Goal: Information Seeking & Learning: Check status

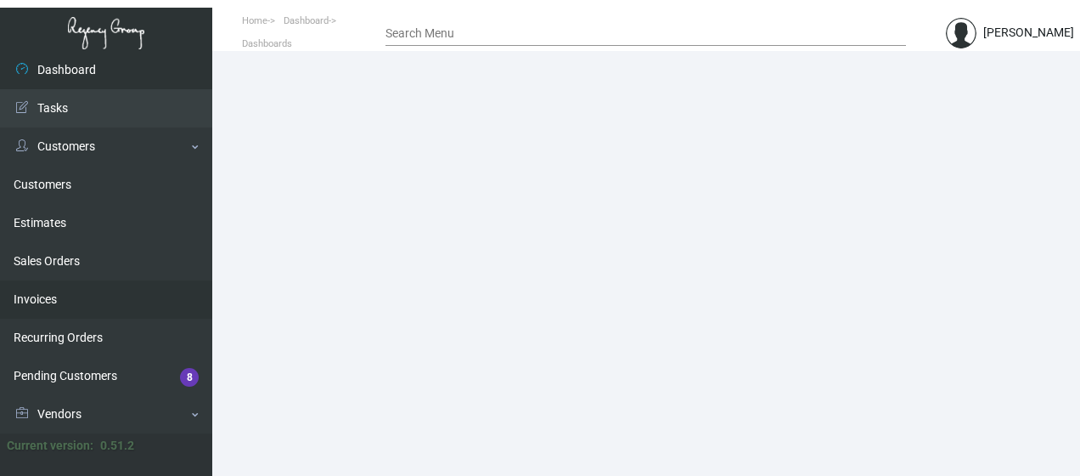
click at [199, 291] on link "Invoices" at bounding box center [106, 299] width 212 height 38
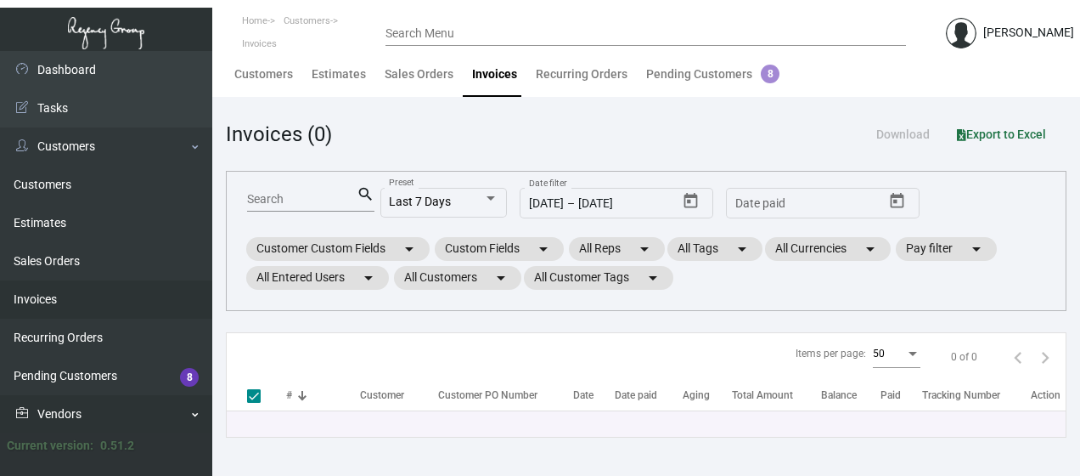
click at [196, 412] on link "Vendors" at bounding box center [106, 414] width 212 height 38
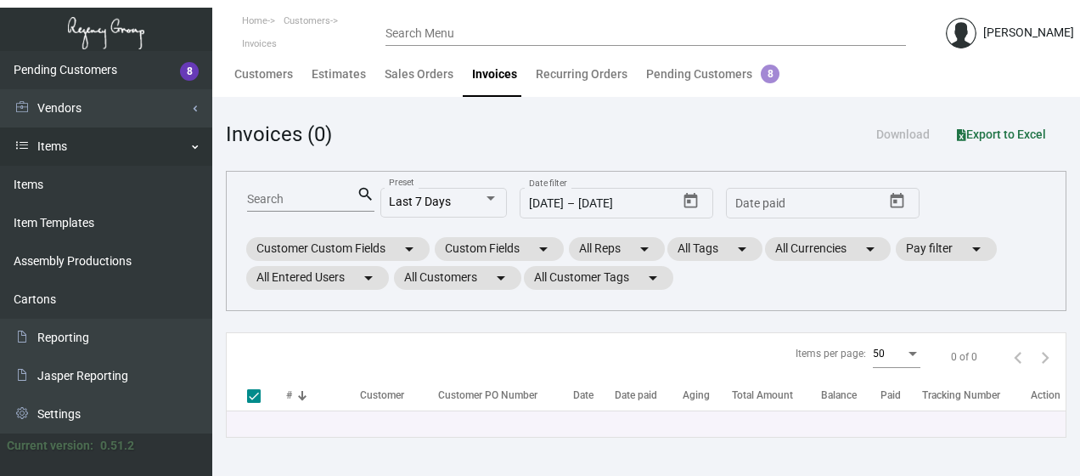
click at [59, 150] on link "Items" at bounding box center [106, 146] width 212 height 38
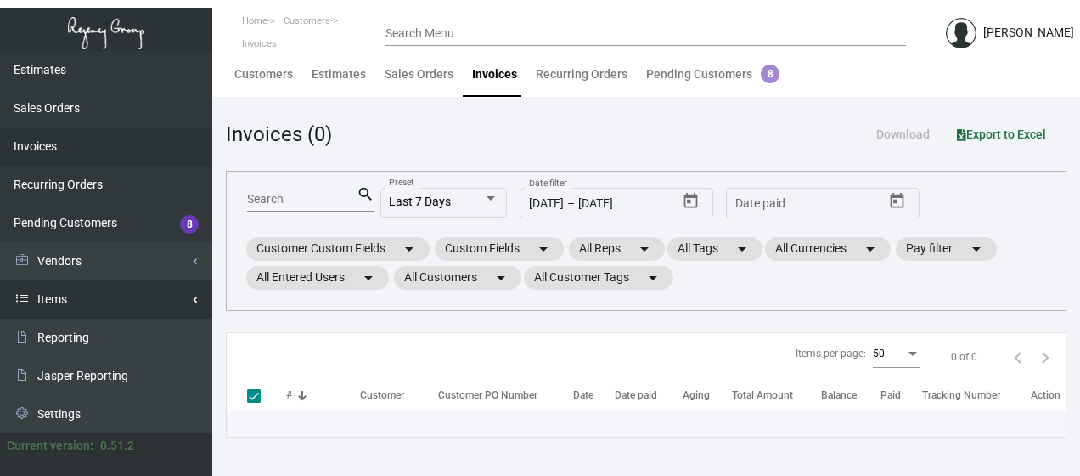
scroll to position [153, 0]
click at [52, 296] on link "Items" at bounding box center [106, 299] width 212 height 38
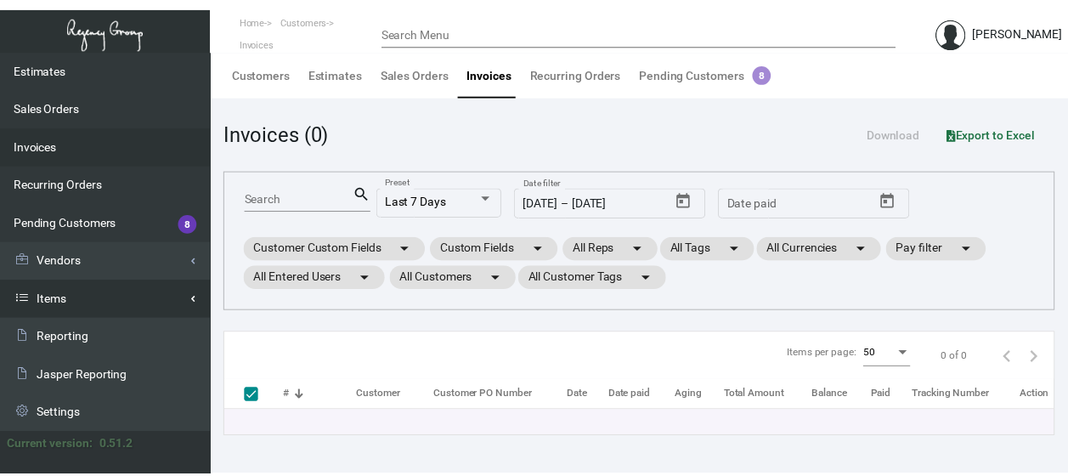
scroll to position [306, 0]
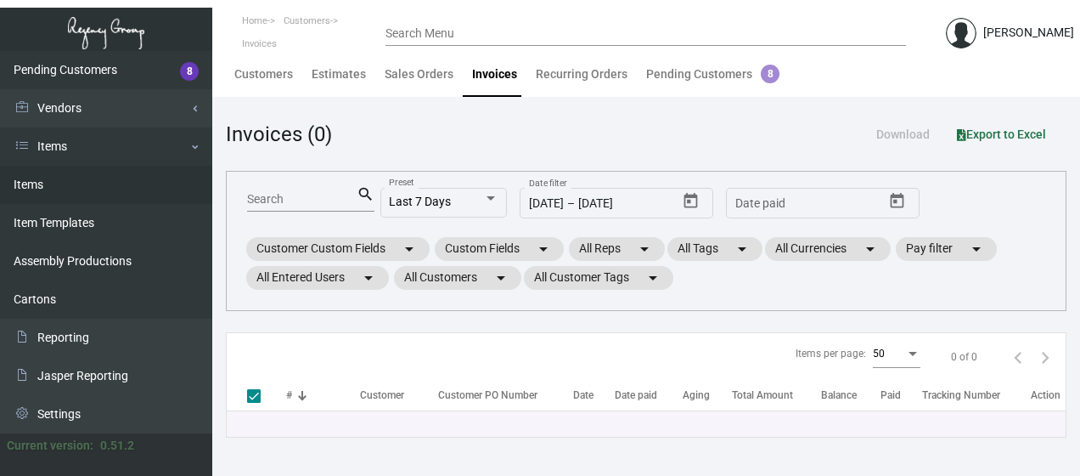
click at [42, 183] on link "Items" at bounding box center [106, 185] width 212 height 38
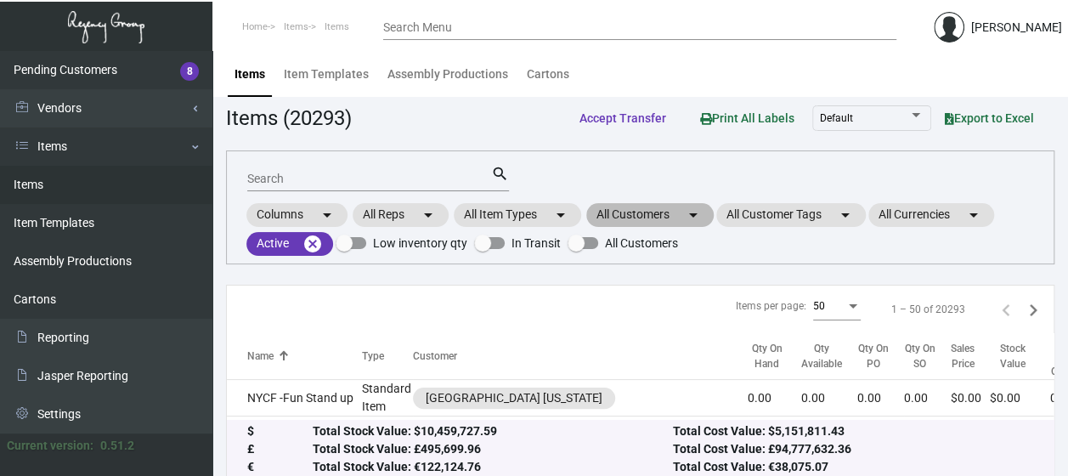
click at [620, 215] on mat-chip "All Customers arrow_drop_down" at bounding box center [649, 215] width 127 height 24
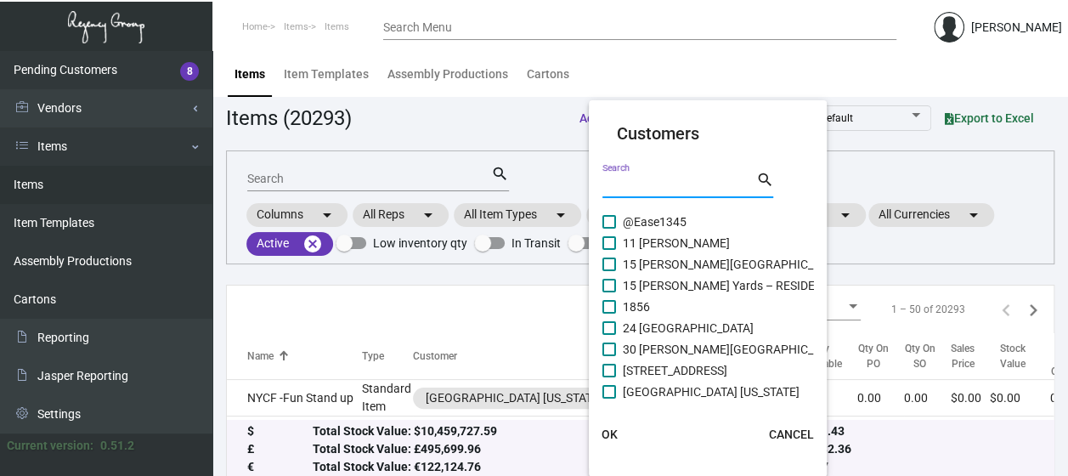
click at [628, 183] on input "Search" at bounding box center [678, 185] width 153 height 14
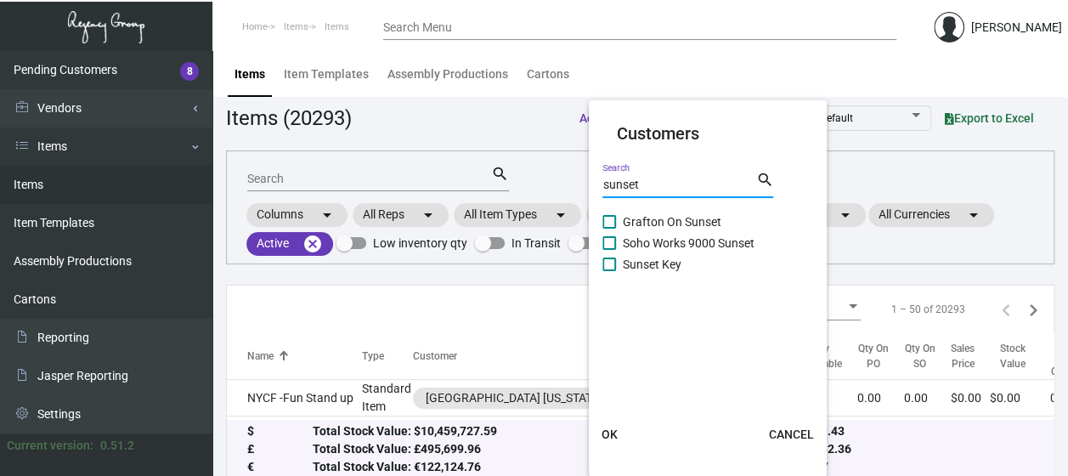
type input "sunset"
click at [605, 263] on span at bounding box center [609, 264] width 14 height 14
click at [608, 271] on input "Sunset Key" at bounding box center [608, 271] width 1 height 1
checkbox input "true"
click at [605, 433] on span "OK" at bounding box center [609, 434] width 16 height 14
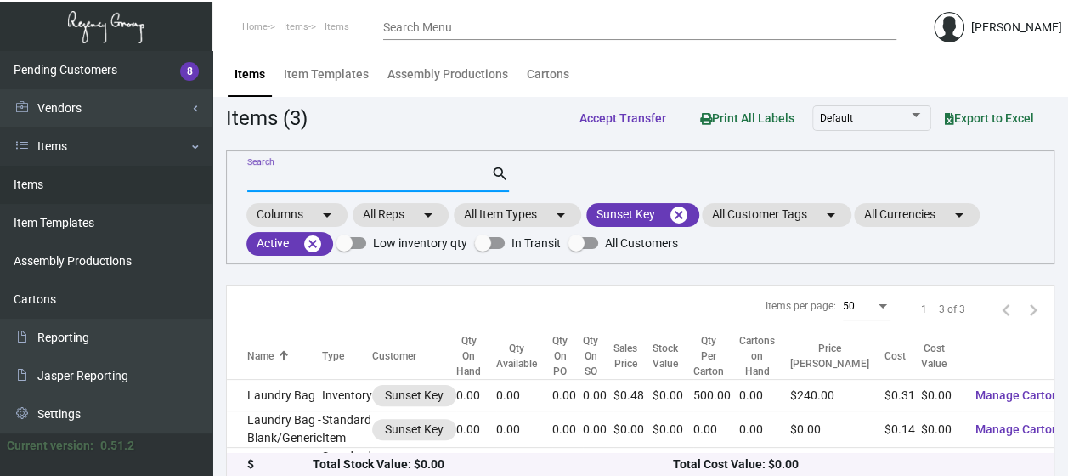
click at [291, 175] on input "Search" at bounding box center [369, 179] width 244 height 14
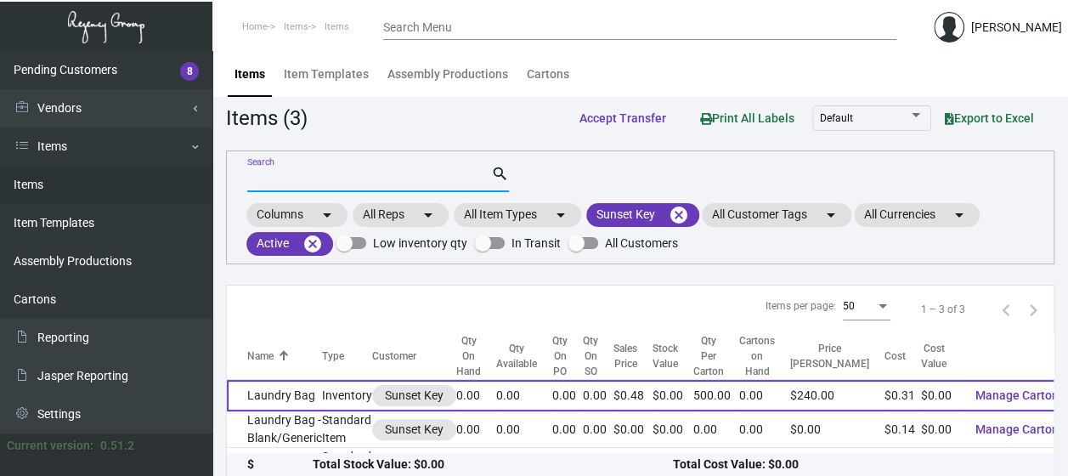
click at [284, 391] on td "Laundry Bag" at bounding box center [274, 395] width 95 height 31
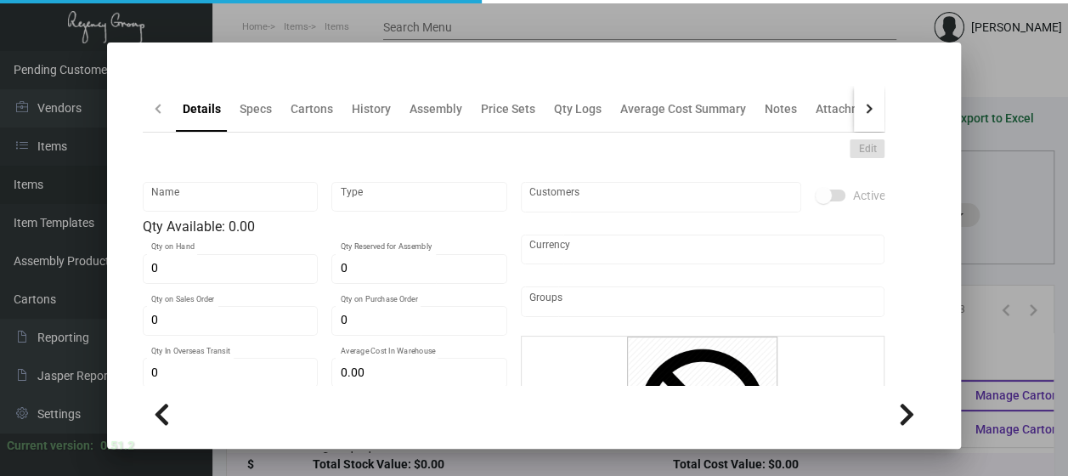
type input "Laundry Bag"
type input "Inventory"
type input "$ 0.314"
type input "3063"
type input "Standard"
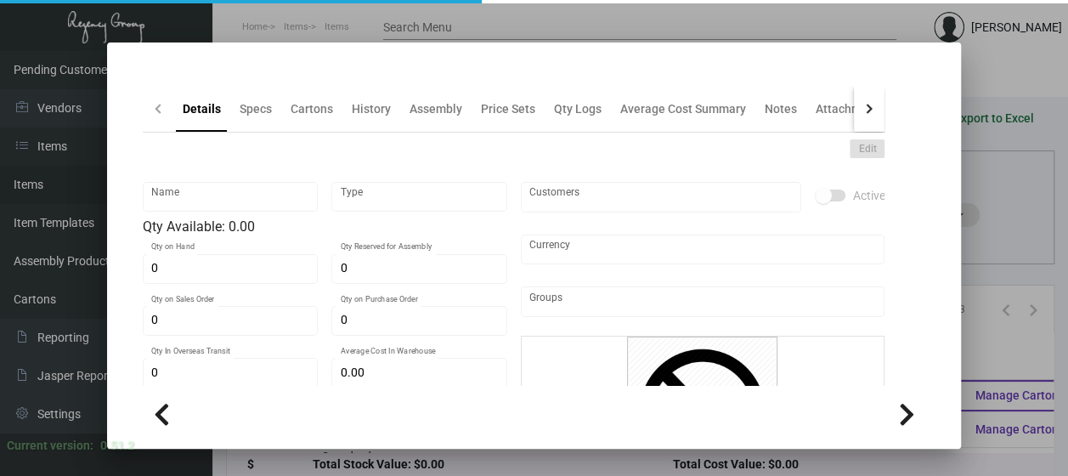
type input "500"
type input "2,000"
type input "$ 0.314"
type input "$ 0.48"
type textarea "Laundry Bags: Size 20" x 20" with 4" gusset 1.5 mill white laundry bag with cot…"
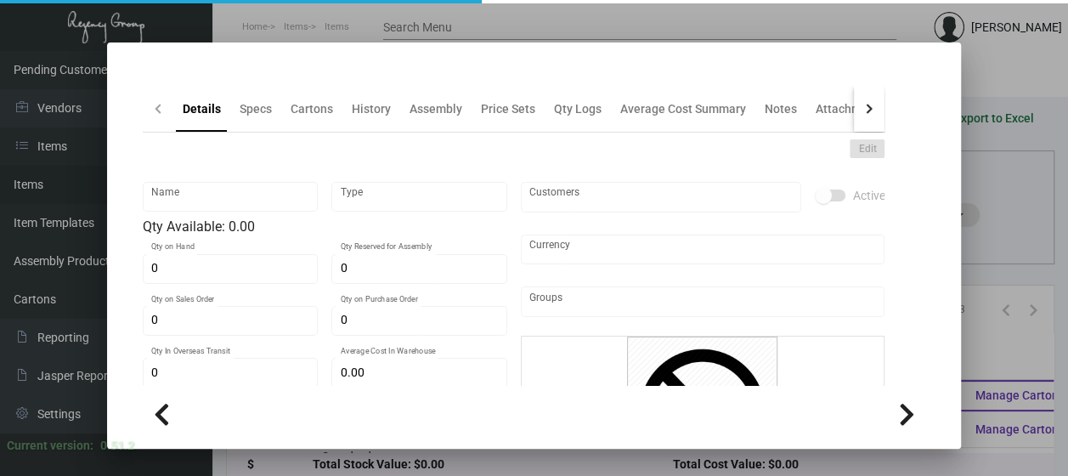
type textarea "Laundry Bags: Size 20" x 20" with 4" gusset 1.5 mill white laundry bag with cot…"
checkbox input "true"
type input "United States Dollar $"
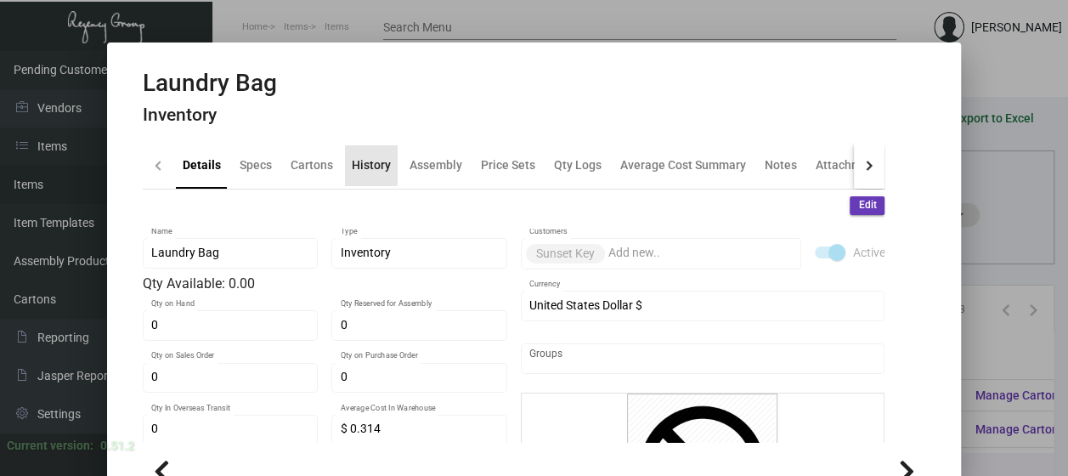
click at [363, 161] on div "History" at bounding box center [371, 165] width 39 height 18
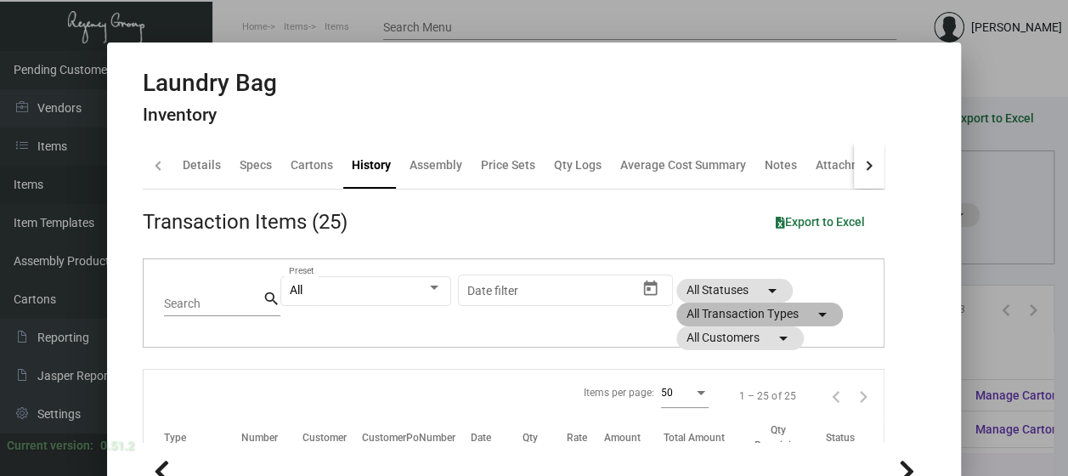
click at [723, 309] on mat-chip "All Transaction Types arrow_drop_down" at bounding box center [759, 314] width 166 height 24
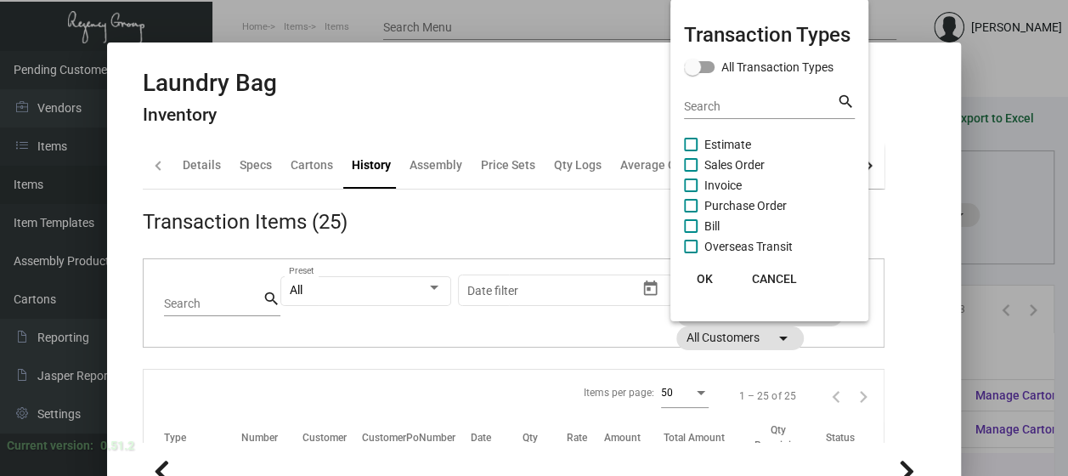
click at [697, 201] on span at bounding box center [691, 206] width 14 height 14
click at [691, 212] on input "Purchase Order" at bounding box center [690, 212] width 1 height 1
checkbox input "true"
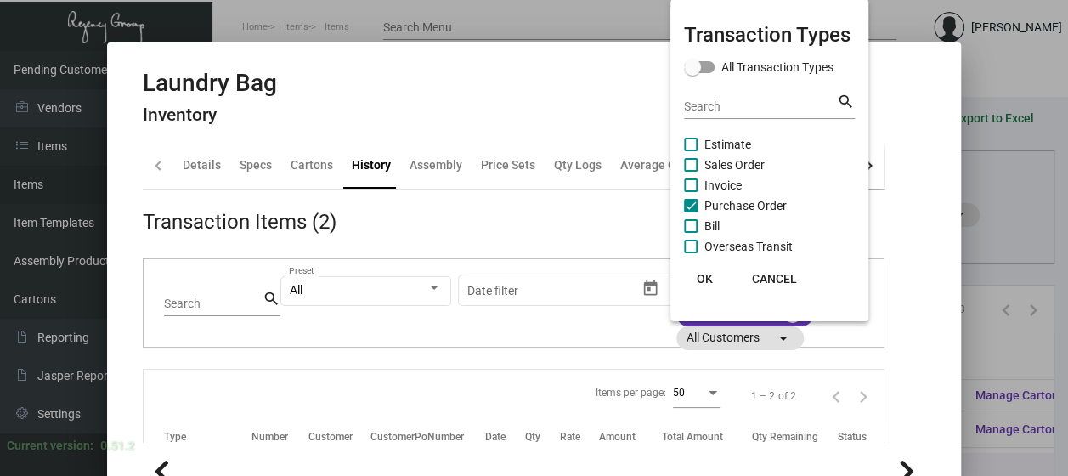
click at [704, 279] on span "OK" at bounding box center [705, 279] width 16 height 14
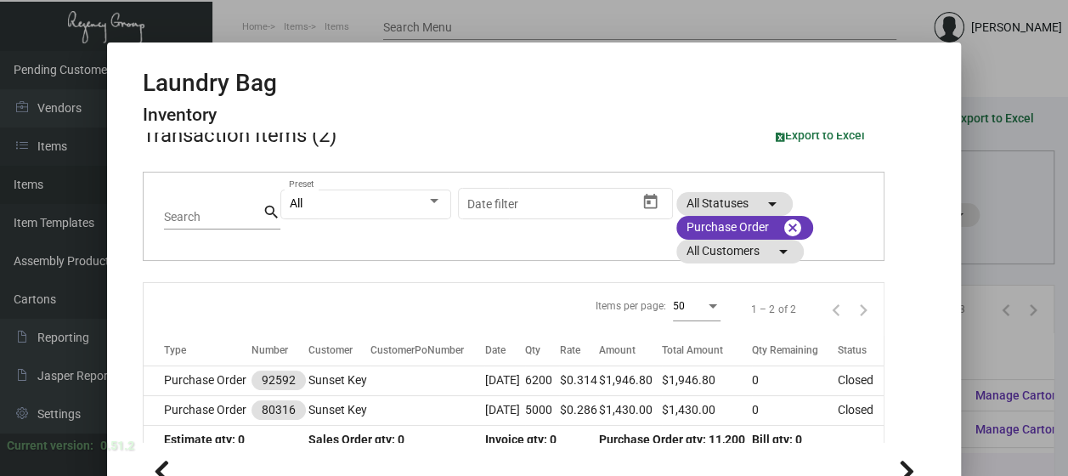
scroll to position [109, 0]
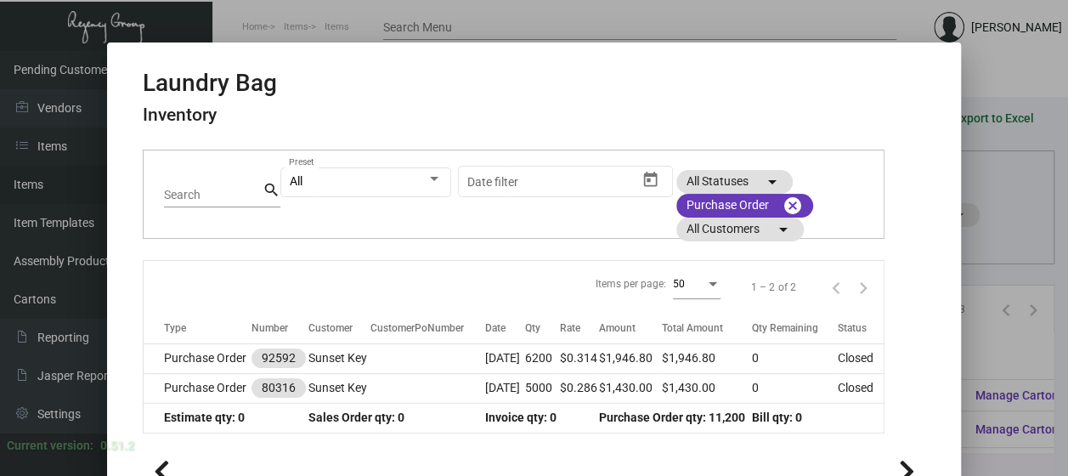
click at [887, 387] on mat-tab-group "Details Specs Cartons History Assembly Price Sets Qty Logs Average Cost Summary…" at bounding box center [513, 287] width 783 height 309
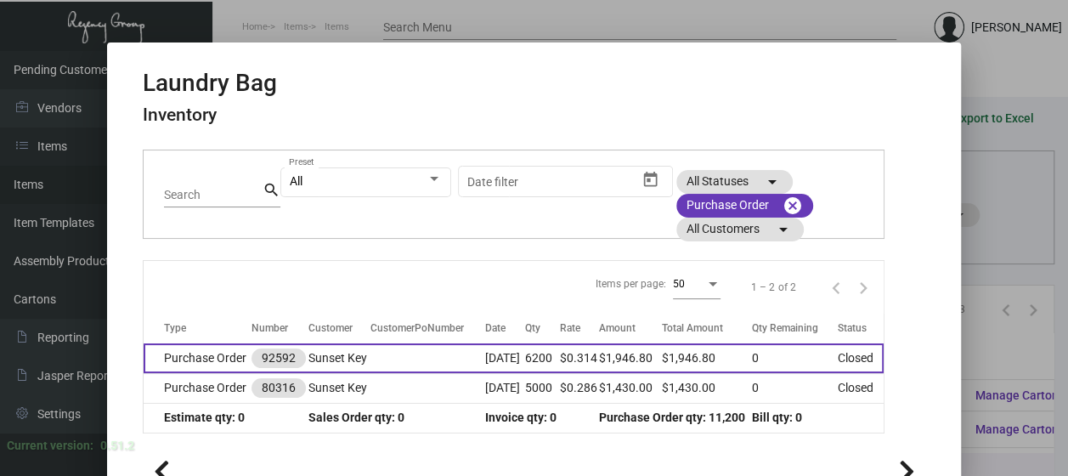
click at [200, 352] on td "Purchase Order" at bounding box center [198, 358] width 108 height 30
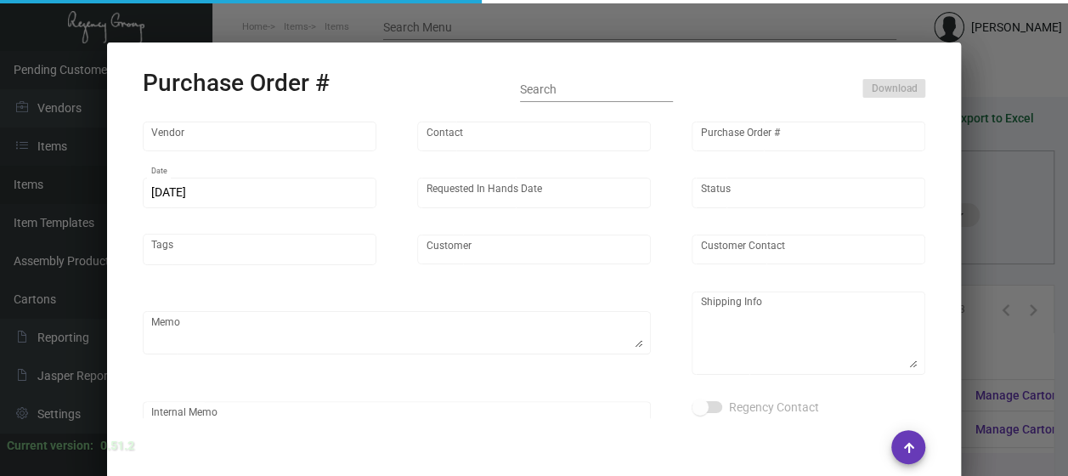
type input "Supreme Poly Plastics, Inc."
type input "[PERSON_NAME] SupremePoly"
type input "92592"
type input "[DATE]"
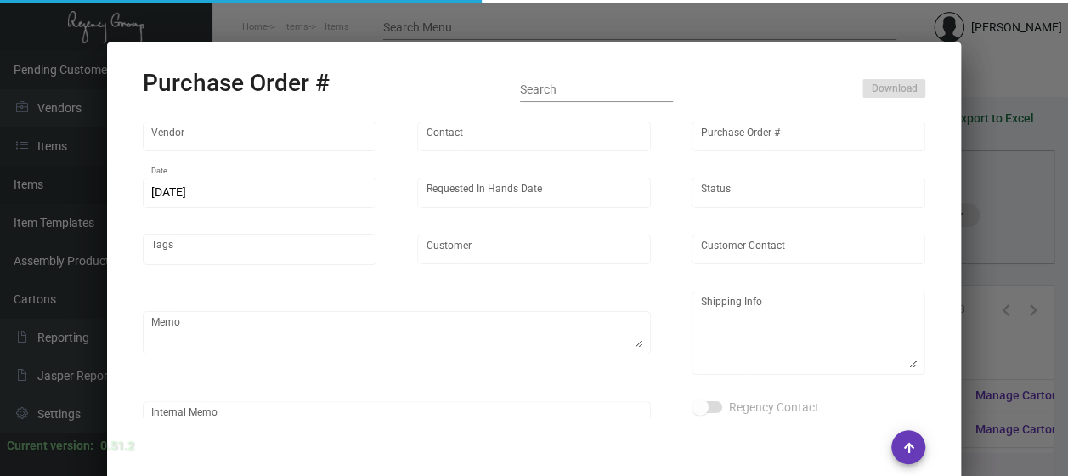
type input "Sunset Key"
type textarea "[PERSON_NAME] Regency Group NJ [STREET_ADDRESS]"
checkbox input "true"
type input "$ 0.00"
type input "United States Dollar $"
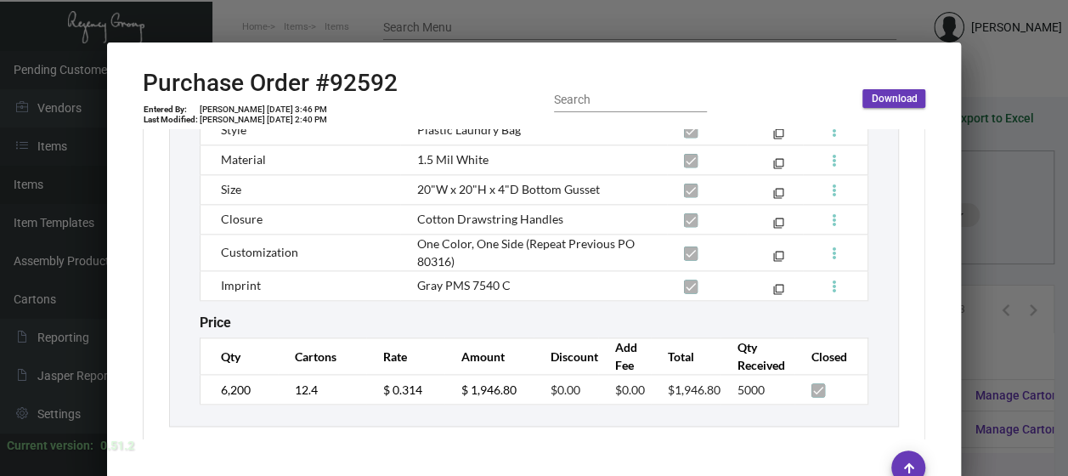
scroll to position [1087, 0]
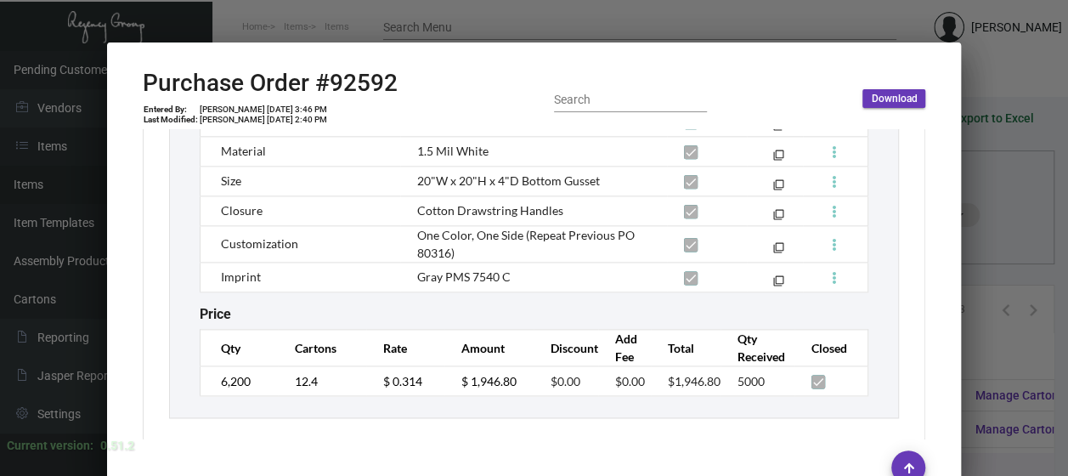
drag, startPoint x: 933, startPoint y: 377, endPoint x: 935, endPoint y: 409, distance: 31.5
click at [935, 409] on div "Supreme Poly Plastics, Inc. Vendor Edit Vendor Abe SupremePoly Contact 92592 Pu…" at bounding box center [534, 283] width 824 height 309
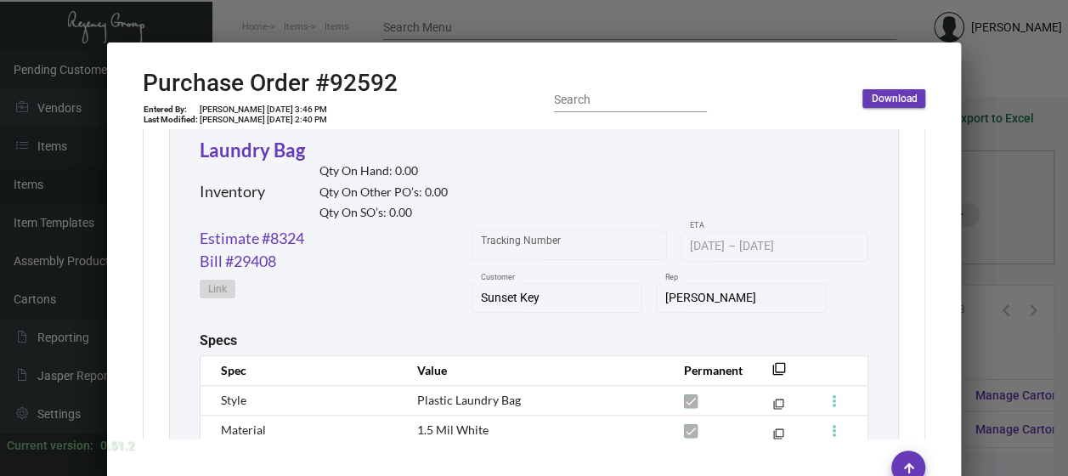
scroll to position [812, 0]
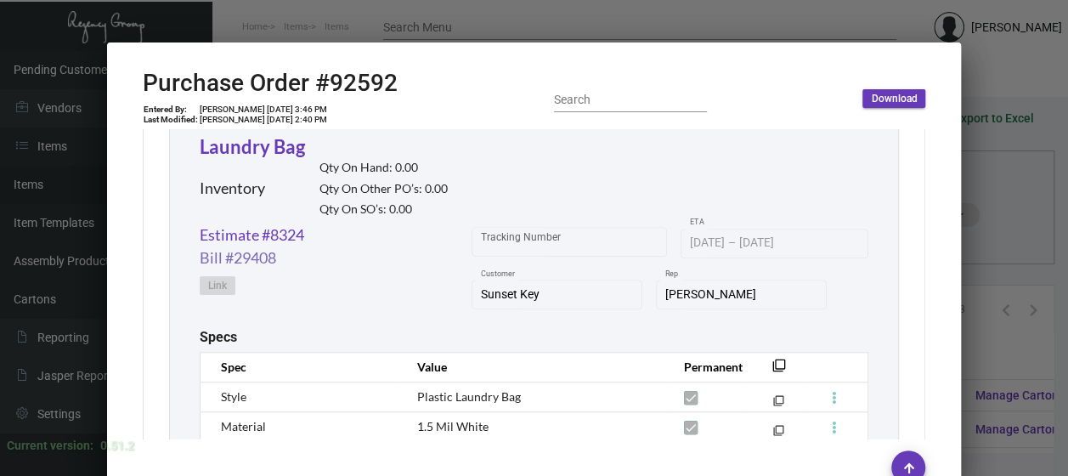
click at [223, 257] on link "Bill #29408" at bounding box center [238, 257] width 76 height 23
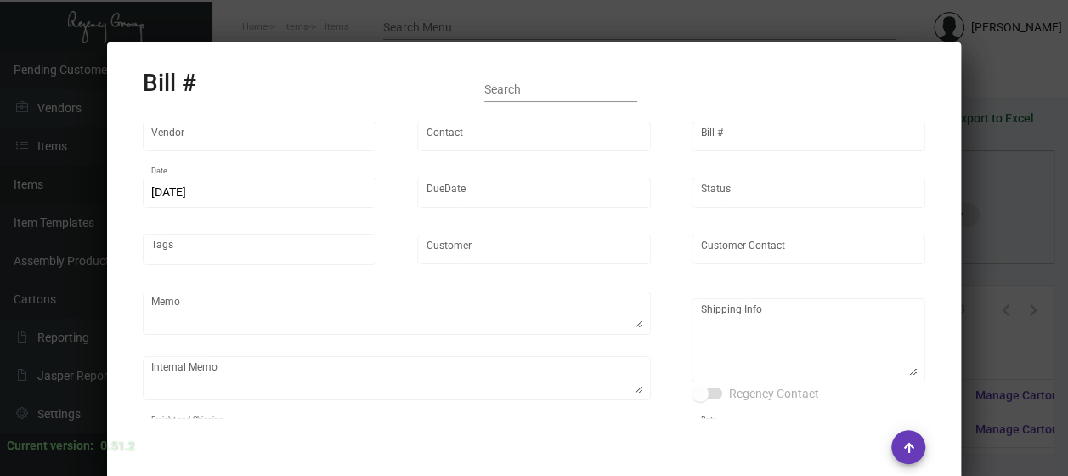
type input "Supreme Poly Plastics, Inc."
type input "[PERSON_NAME] SupremePoly"
type input "29408"
type input "[DATE]"
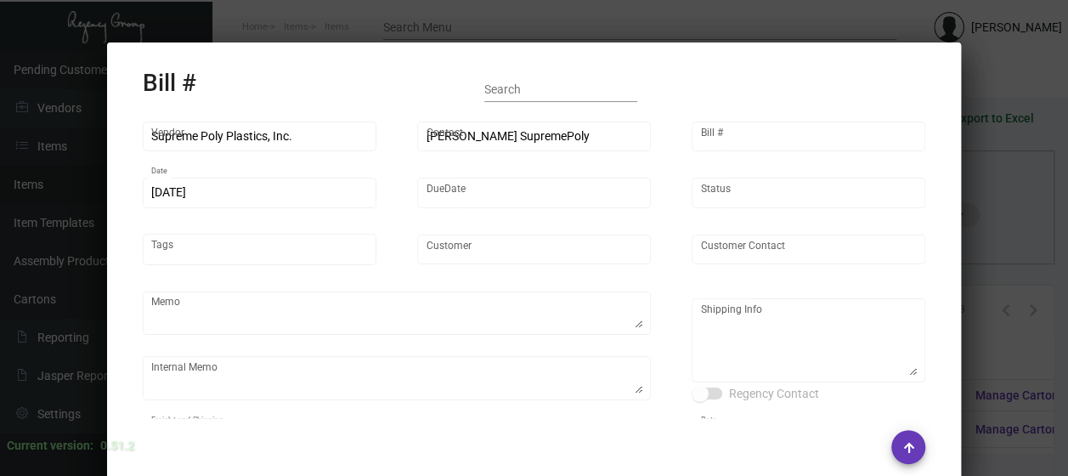
type input "Sunset Key"
type input "Attn: Housekeeping"
type textarea "Sunset Key - Attn: Housekeeping [STREET_ADDRESS]"
type input "United States Dollar $"
type input "$ 0.00"
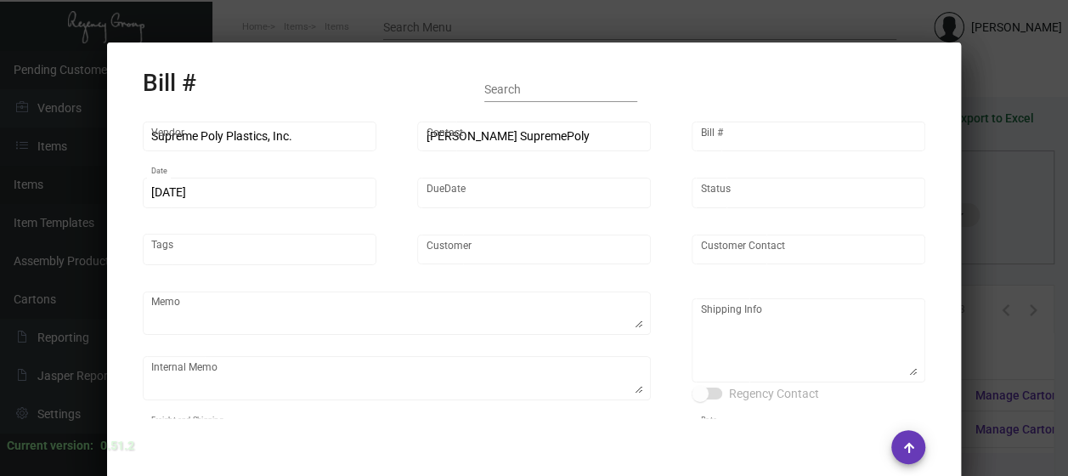
type input "Net 30"
type input "46544"
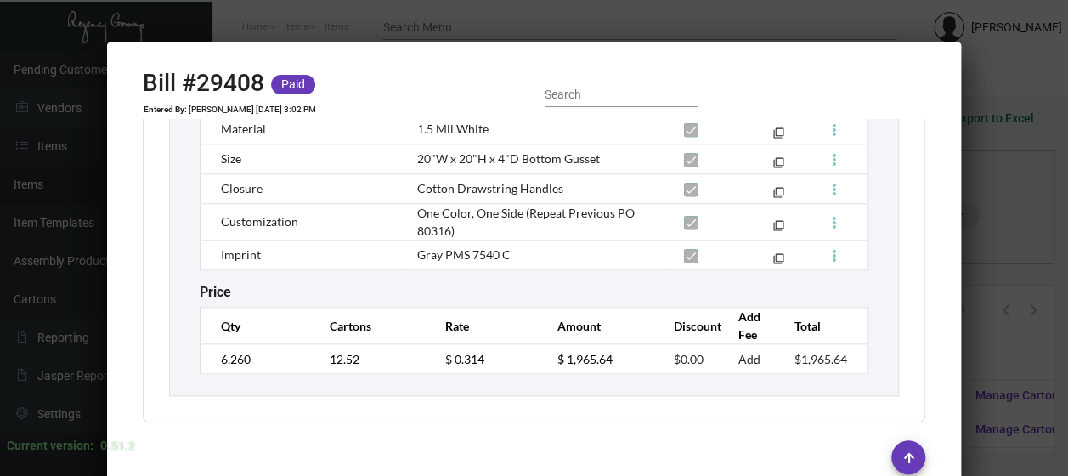
scroll to position [1002, 0]
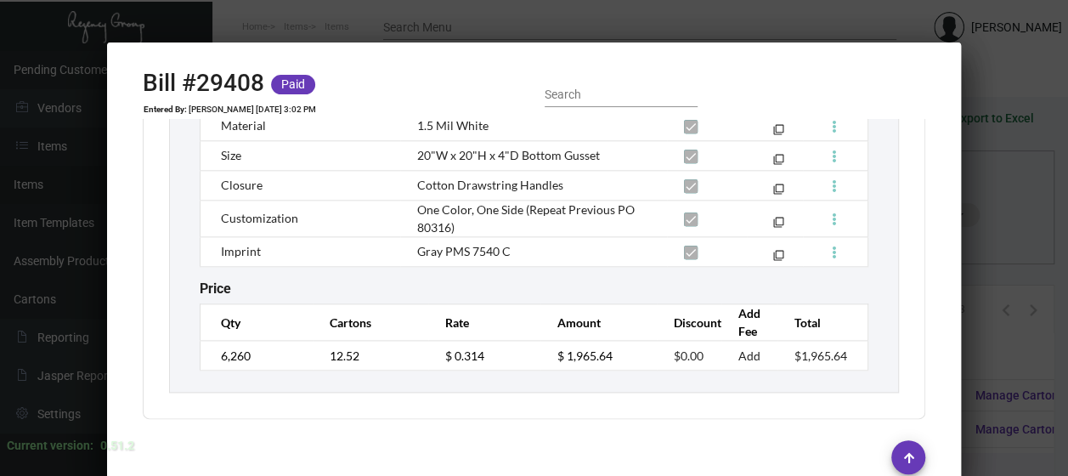
click at [1007, 200] on div at bounding box center [534, 238] width 1068 height 476
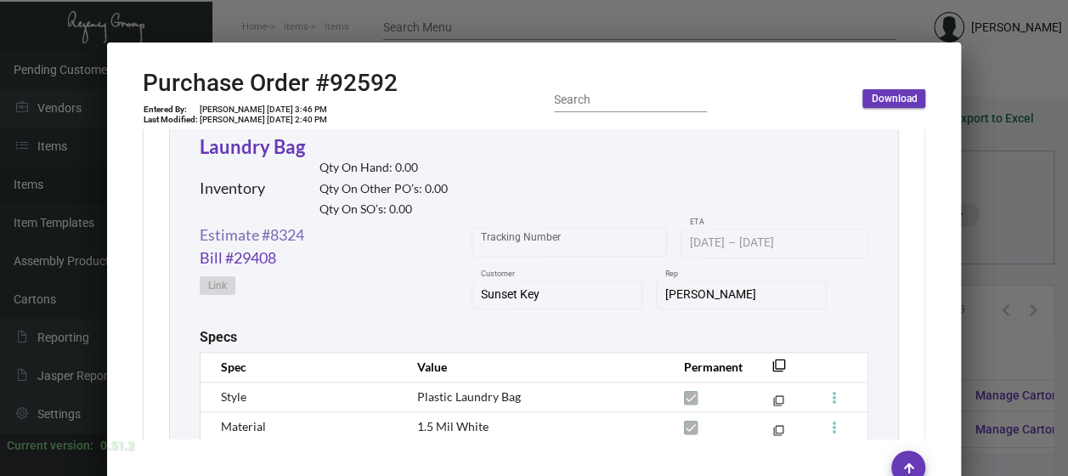
click at [245, 238] on link "Estimate #8324" at bounding box center [252, 234] width 104 height 23
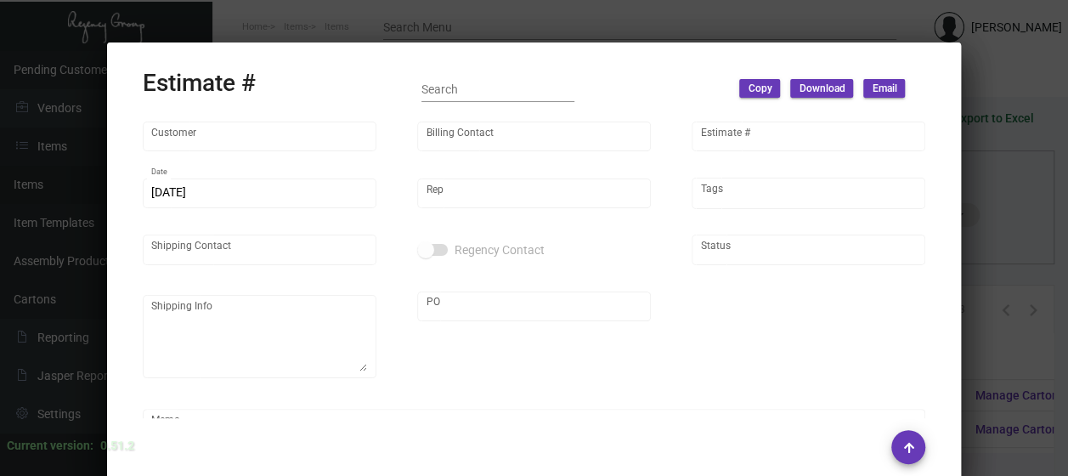
type input "Sunset Key"
type input "AP Invoices"
type input "8324"
type input "[DATE]"
type input "[PERSON_NAME]"
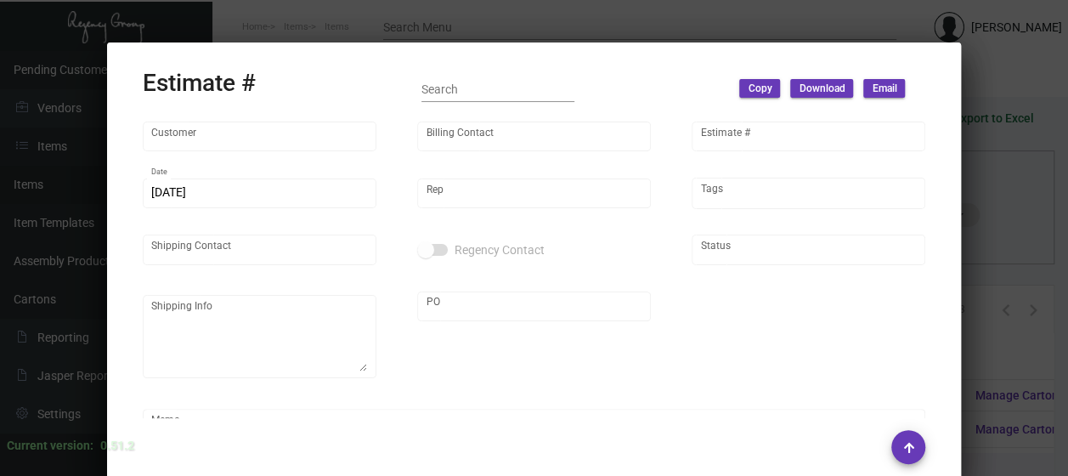
type input "Attn: Housekeeping"
type input "United States Dollar $"
type input "$ 0.00"
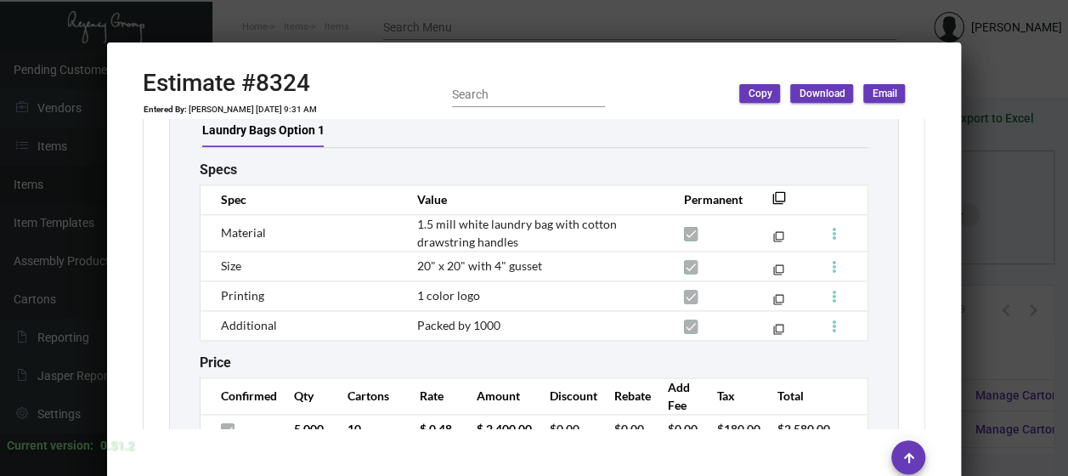
scroll to position [1110, 0]
